Goal: Learn about a topic

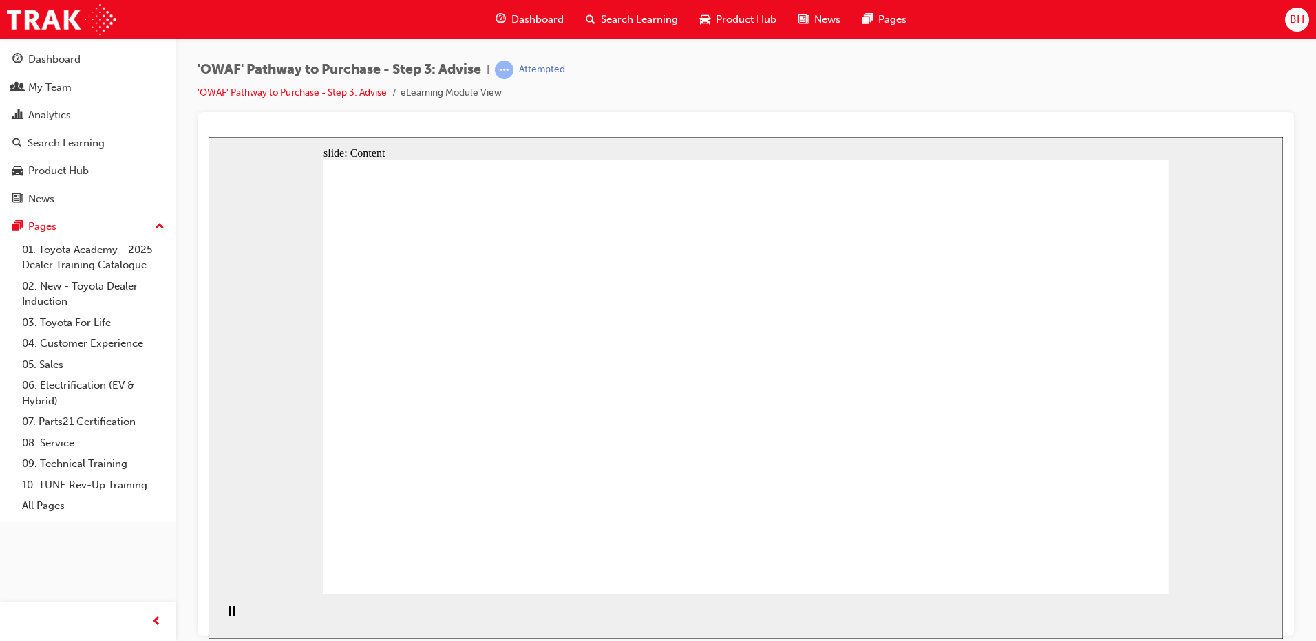
drag, startPoint x: 1072, startPoint y: 552, endPoint x: 1096, endPoint y: 569, distance: 28.6
